Goal: Information Seeking & Learning: Learn about a topic

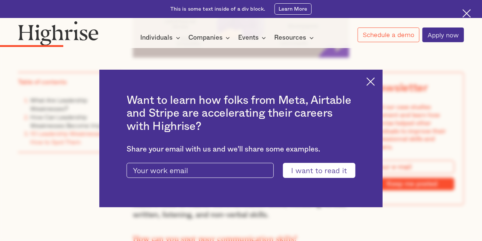
scroll to position [1533, 0]
click at [375, 80] on img at bounding box center [370, 82] width 8 height 8
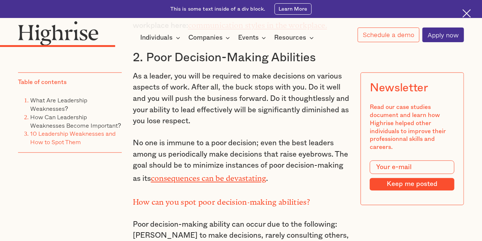
scroll to position [2307, 0]
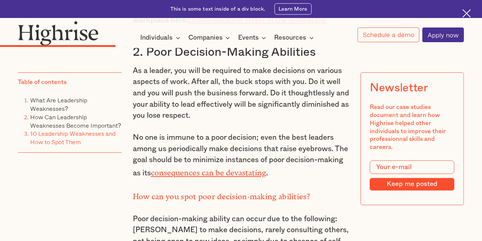
drag, startPoint x: 240, startPoint y: 175, endPoint x: 248, endPoint y: 196, distance: 22.0
click at [207, 139] on p "No one is immune to a poor decision; even the best leaders among us periodicall…" at bounding box center [241, 155] width 216 height 47
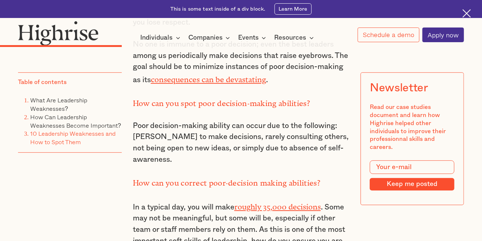
scroll to position [2401, 0]
click at [198, 134] on p "Poor decision-making ability can occur due to the following: [PERSON_NAME] to m…" at bounding box center [241, 143] width 216 height 45
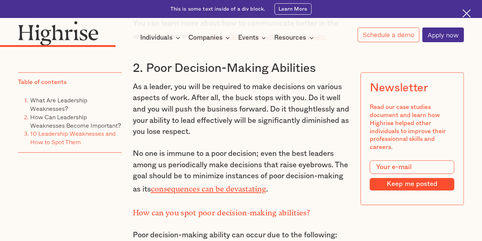
scroll to position [2291, 0]
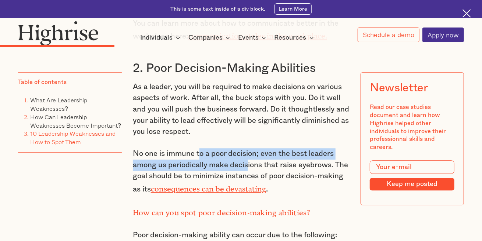
drag, startPoint x: 198, startPoint y: 134, endPoint x: 250, endPoint y: 160, distance: 57.9
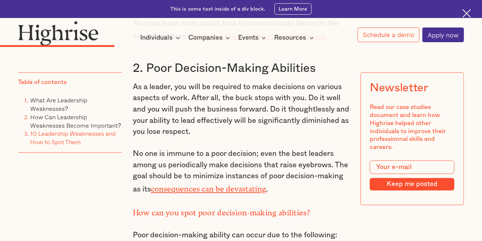
click at [253, 158] on p "No one is immune to a poor decision; even the best leaders among us periodicall…" at bounding box center [241, 171] width 216 height 47
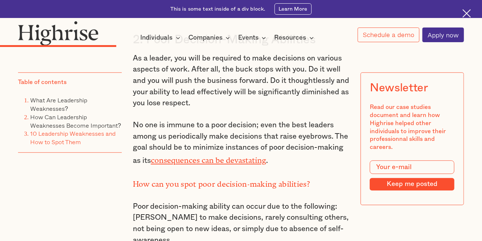
scroll to position [2320, 0]
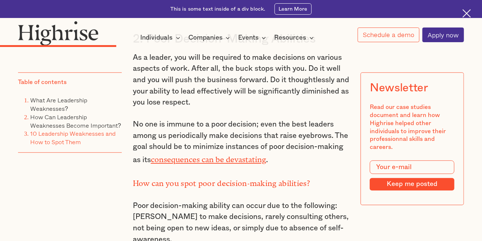
click at [258, 201] on p "Poor decision-making ability can occur due to the following: [PERSON_NAME] to m…" at bounding box center [241, 223] width 216 height 45
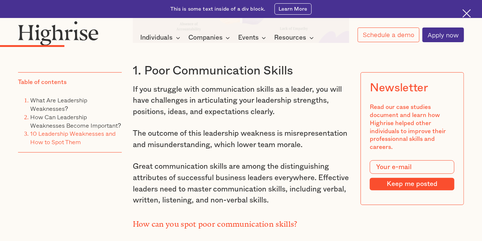
scroll to position [1544, 0]
